Goal: Information Seeking & Learning: Learn about a topic

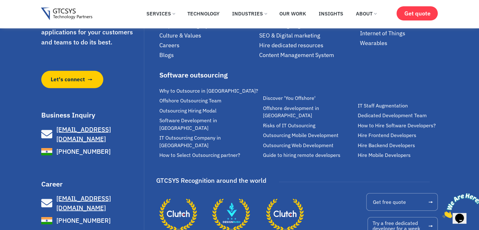
scroll to position [4316, 0]
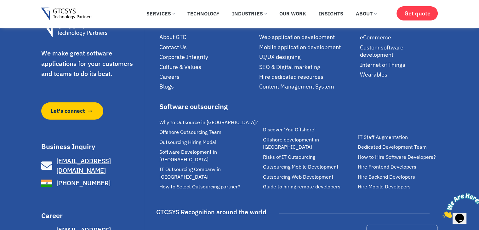
click at [170, 41] on span "About GTC" at bounding box center [172, 36] width 27 height 7
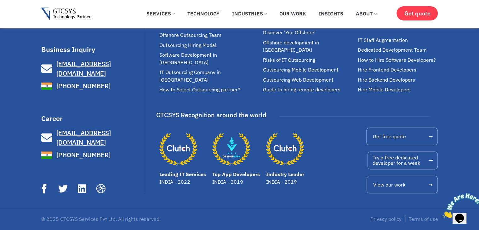
scroll to position [2078, 0]
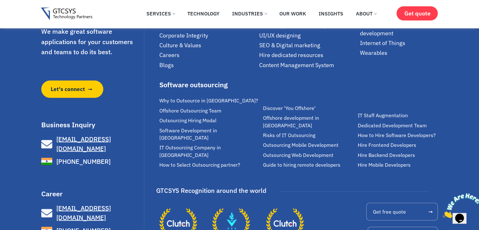
scroll to position [1259, 0]
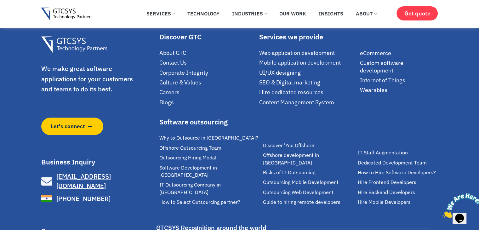
click at [173, 83] on span "Culture & Values" at bounding box center [180, 82] width 42 height 7
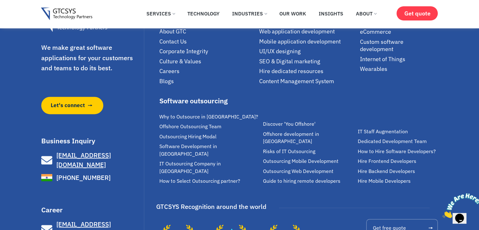
scroll to position [819, 0]
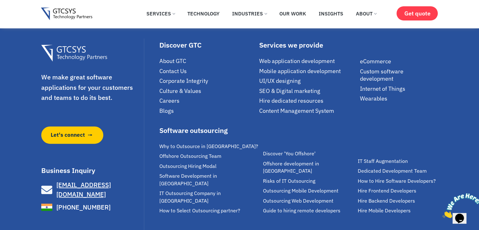
click at [169, 111] on span "Blogs" at bounding box center [166, 110] width 14 height 7
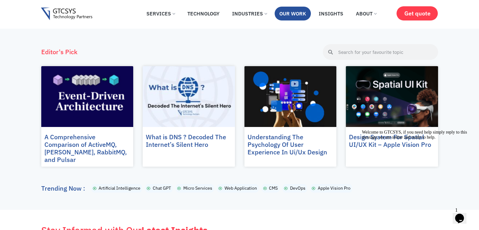
click at [292, 14] on link "Our Work" at bounding box center [293, 14] width 36 height 14
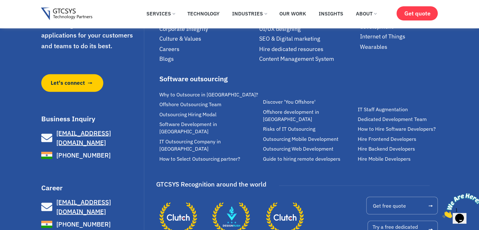
scroll to position [1142, 0]
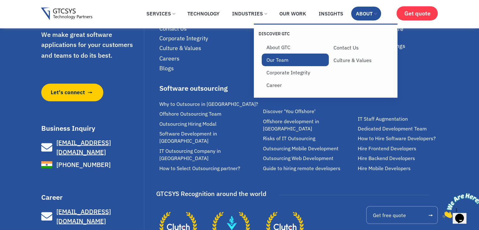
click at [282, 60] on link "Our Team" at bounding box center [295, 60] width 67 height 13
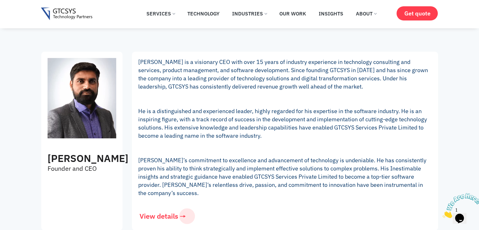
scroll to position [126, 0]
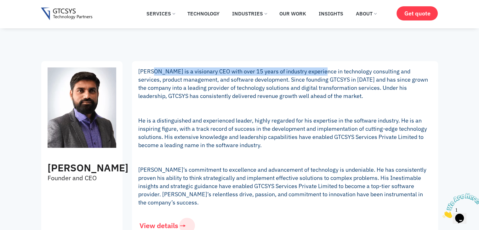
drag, startPoint x: 154, startPoint y: 68, endPoint x: 320, endPoint y: 60, distance: 166.1
click at [320, 60] on div "Mukesh Lagadhir Founder and CEO Mukesh Lagadhir is a visionary CEO with over 15…" at bounding box center [239, 150] width 397 height 184
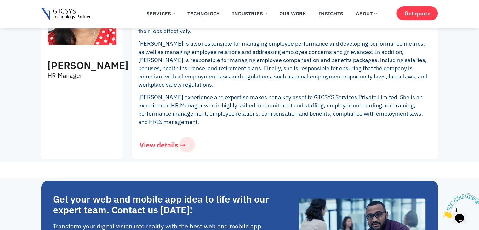
scroll to position [1165, 0]
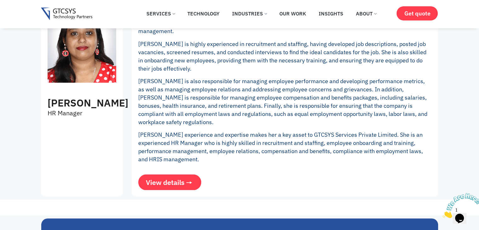
click at [159, 179] on span "View details" at bounding box center [165, 182] width 39 height 7
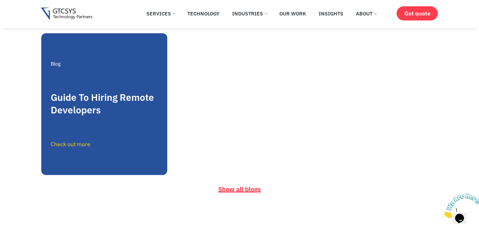
scroll to position [1165, 0]
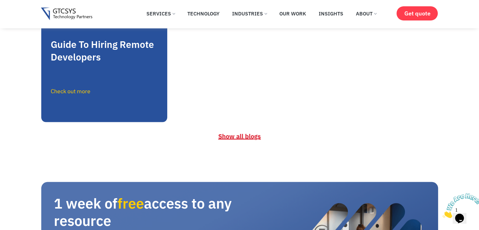
click at [229, 130] on link "Show all blogs" at bounding box center [240, 136] width 58 height 16
click at [233, 140] on span "Show all blogs" at bounding box center [239, 136] width 43 height 8
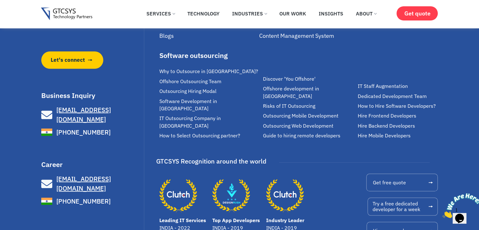
scroll to position [535, 0]
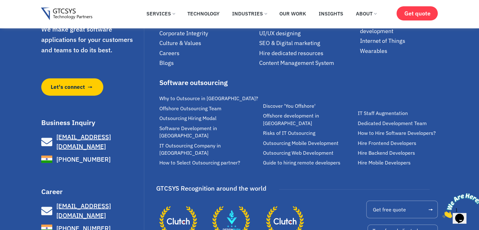
scroll to position [1528, 0]
